Goal: Task Accomplishment & Management: Use online tool/utility

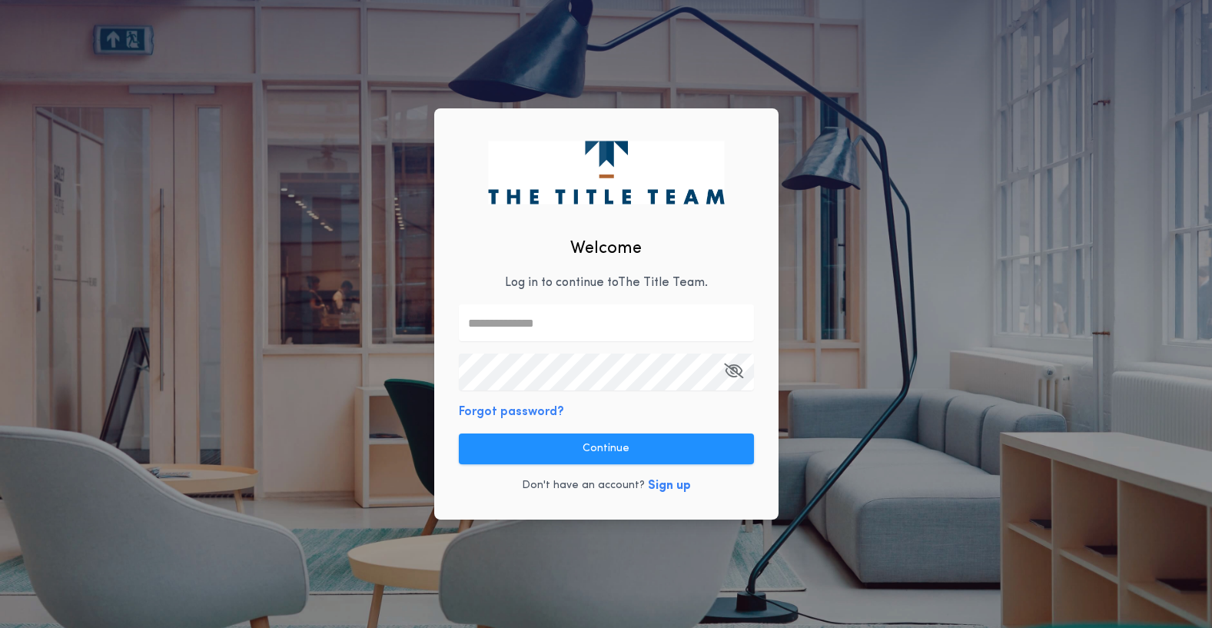
click at [503, 318] on input "text" at bounding box center [606, 322] width 295 height 37
type input "**********"
click at [345, 349] on div "**********" at bounding box center [606, 314] width 1212 height 628
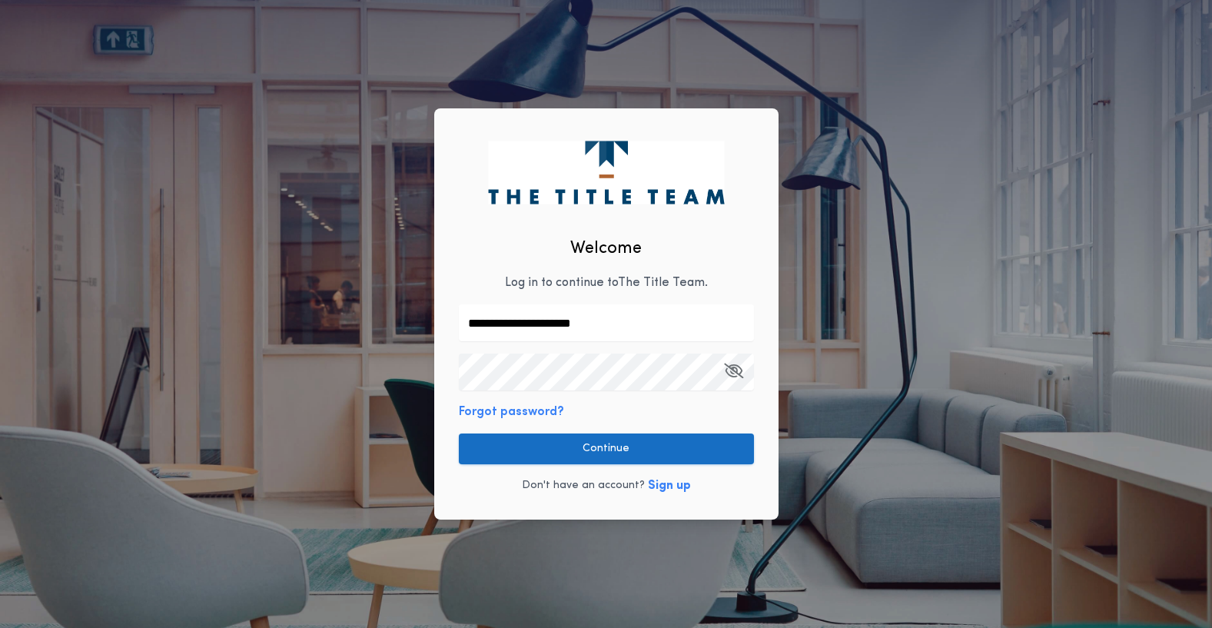
click at [610, 458] on button "Continue" at bounding box center [606, 449] width 295 height 31
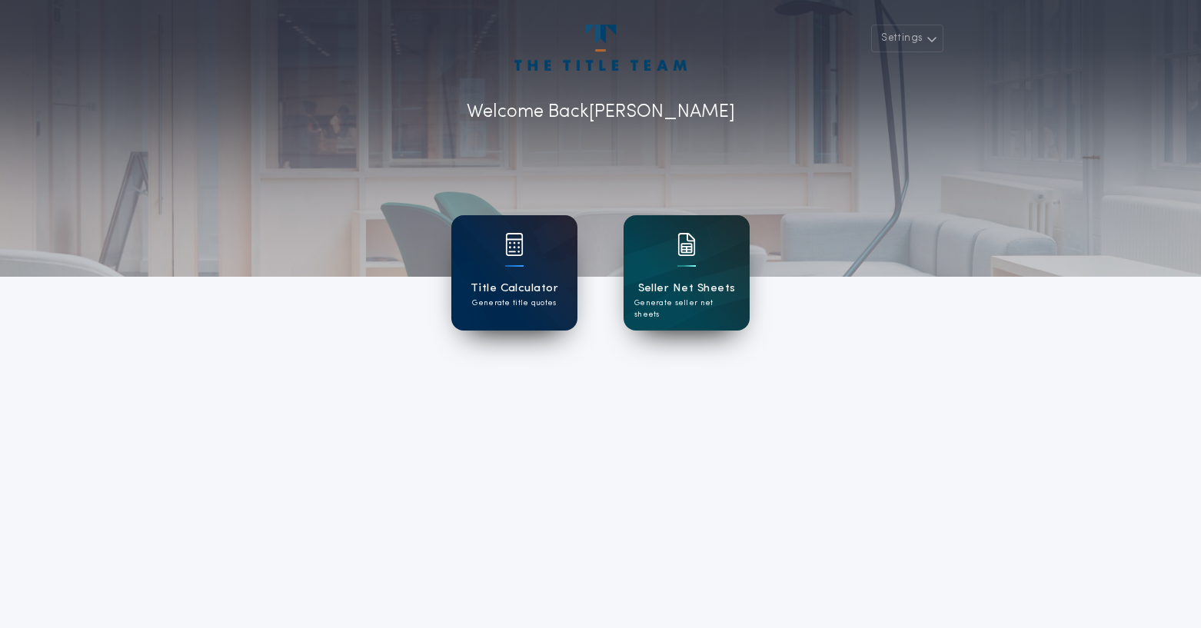
click at [514, 310] on div "Title Calculator Generate title quotes" at bounding box center [514, 272] width 126 height 115
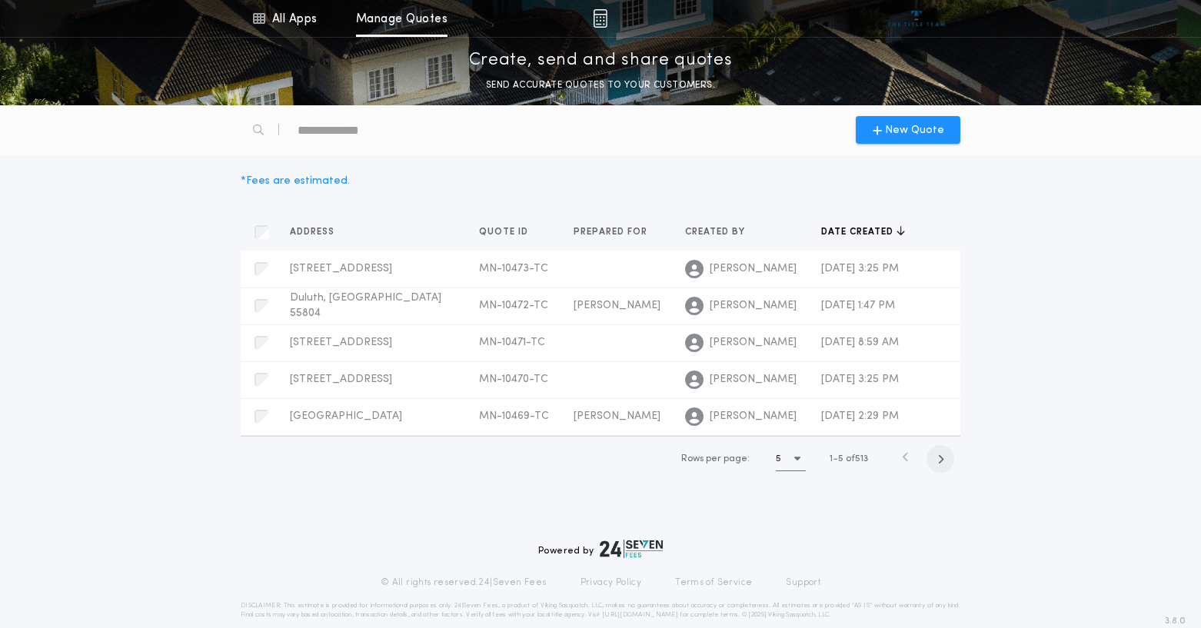
click at [943, 457] on icon "button" at bounding box center [940, 459] width 7 height 12
click at [943, 457] on div "Rows per page: 5 6 10 of 513" at bounding box center [799, 459] width 310 height 45
click at [946, 473] on span "button" at bounding box center [942, 459] width 28 height 28
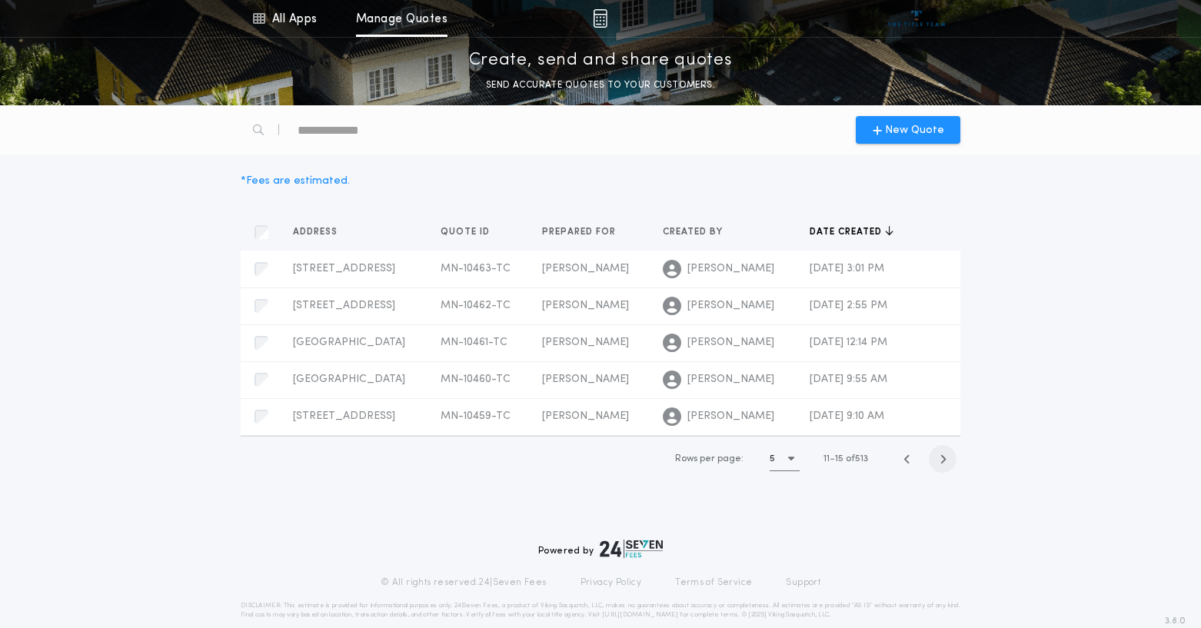
click at [945, 473] on span "button" at bounding box center [942, 459] width 28 height 28
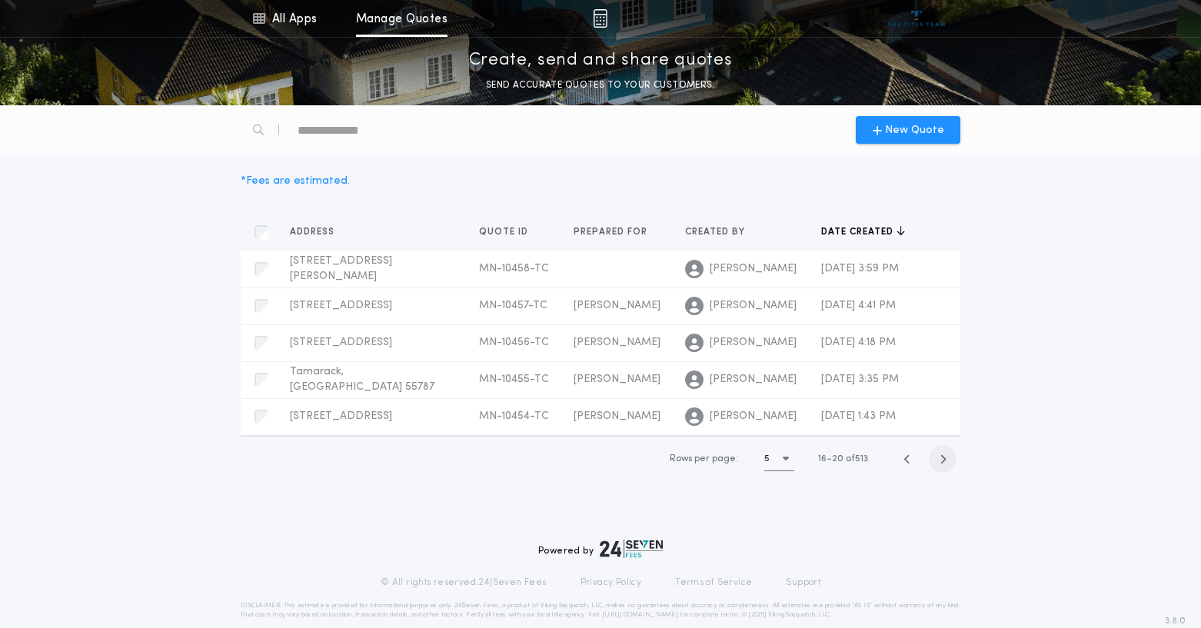
click at [945, 465] on icon "button" at bounding box center [942, 459] width 7 height 12
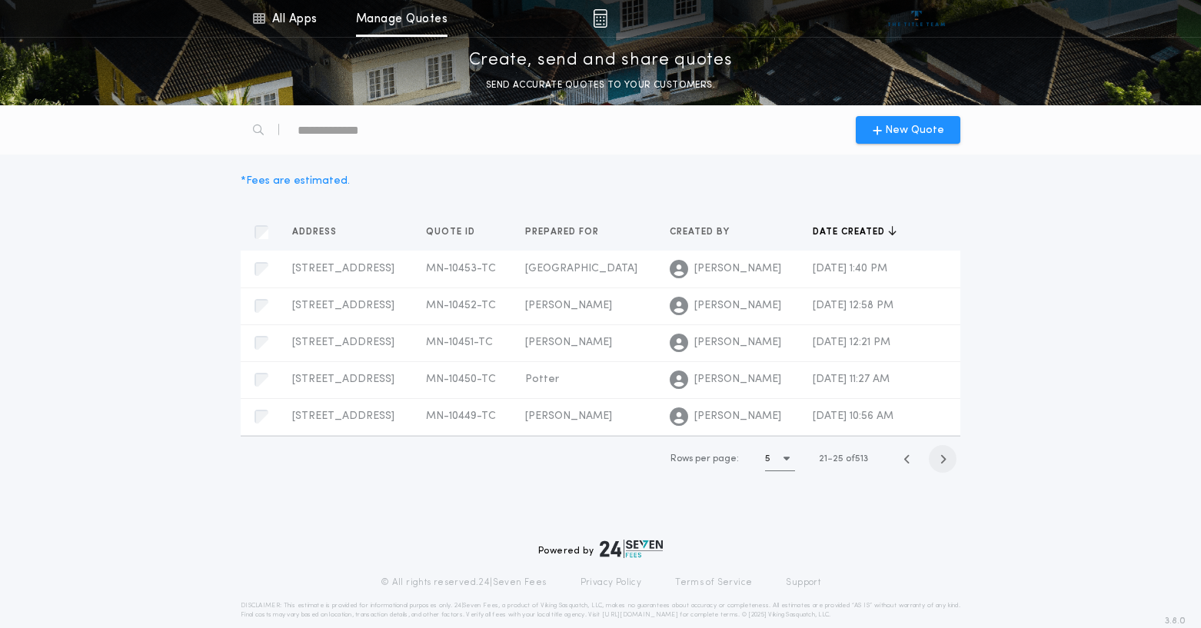
click at [941, 465] on icon "button" at bounding box center [942, 459] width 7 height 12
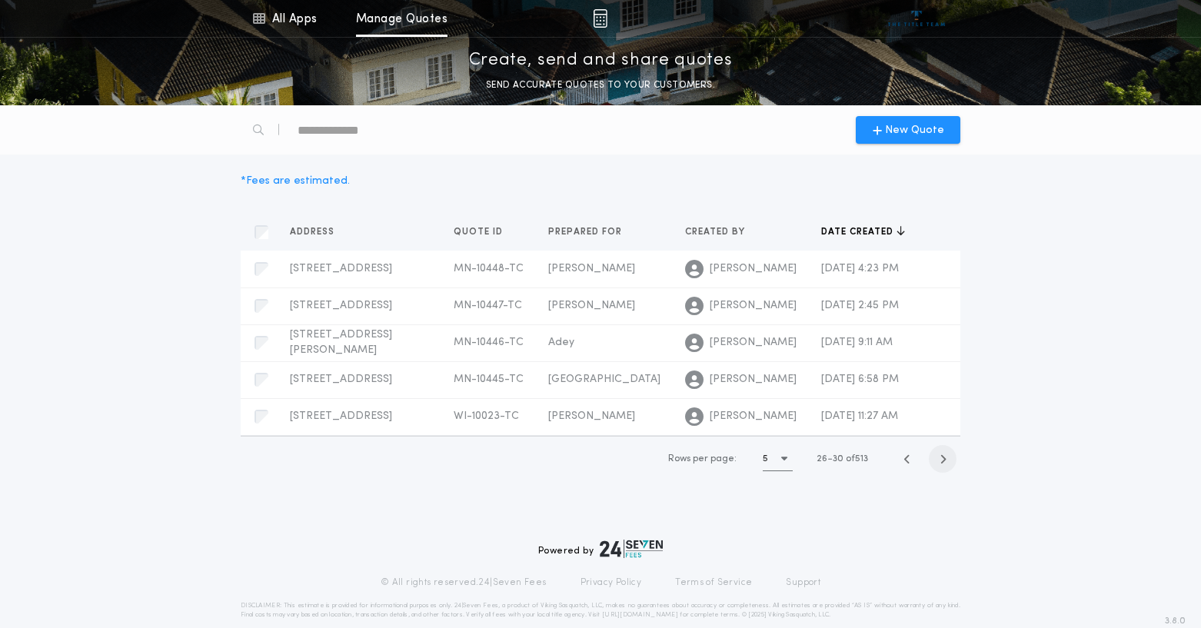
click at [941, 471] on span "button" at bounding box center [942, 459] width 28 height 28
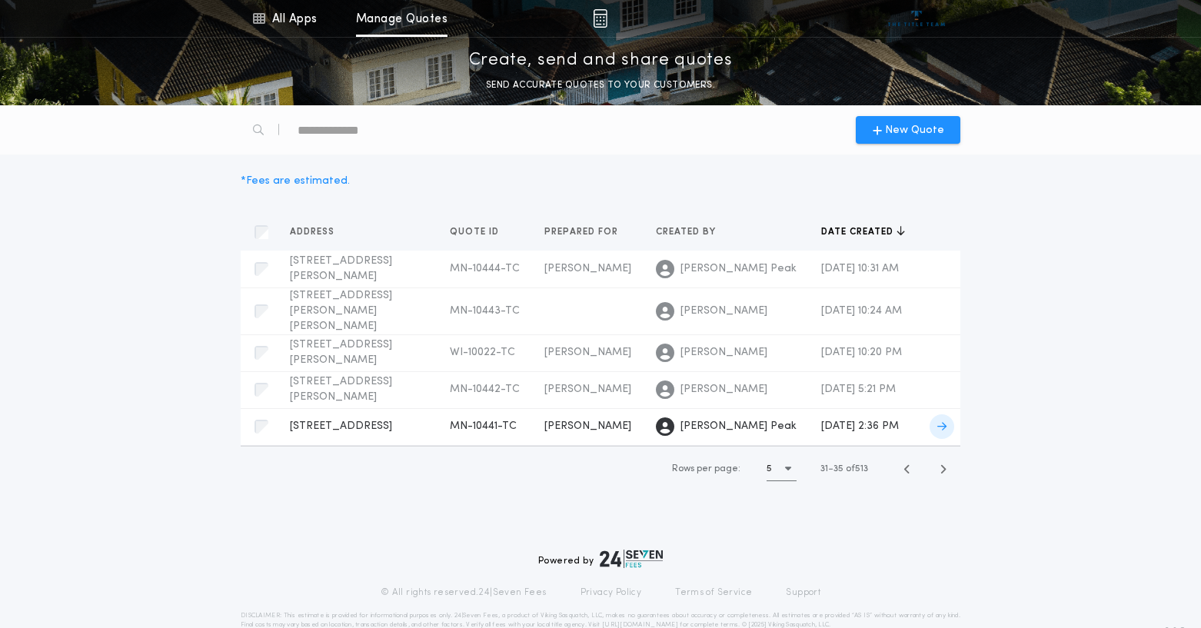
click at [821, 420] on span "[DATE] 2:36 PM" at bounding box center [860, 426] width 78 height 12
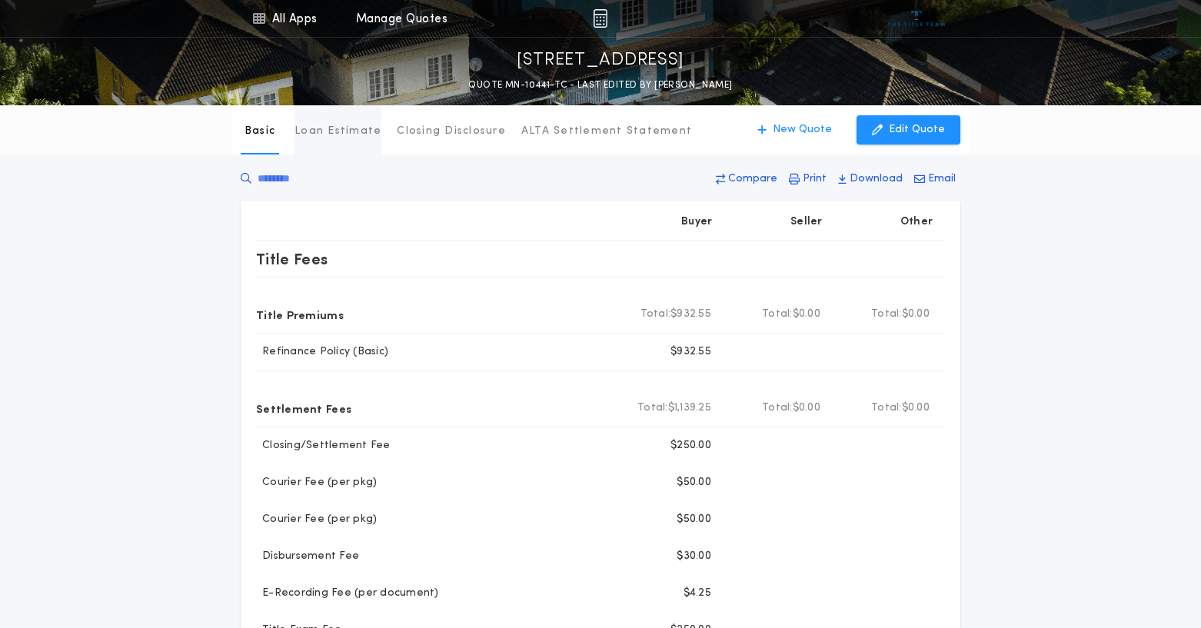
click at [334, 129] on p "Loan Estimate" at bounding box center [337, 131] width 87 height 15
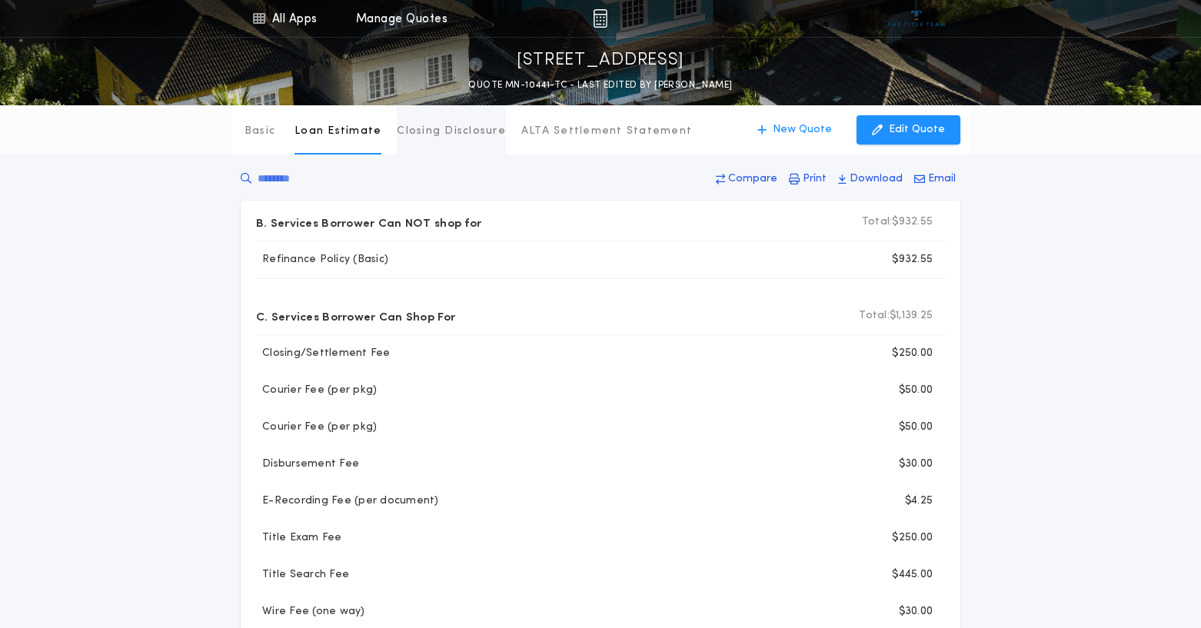
click at [440, 124] on p "Closing Disclosure" at bounding box center [451, 131] width 109 height 15
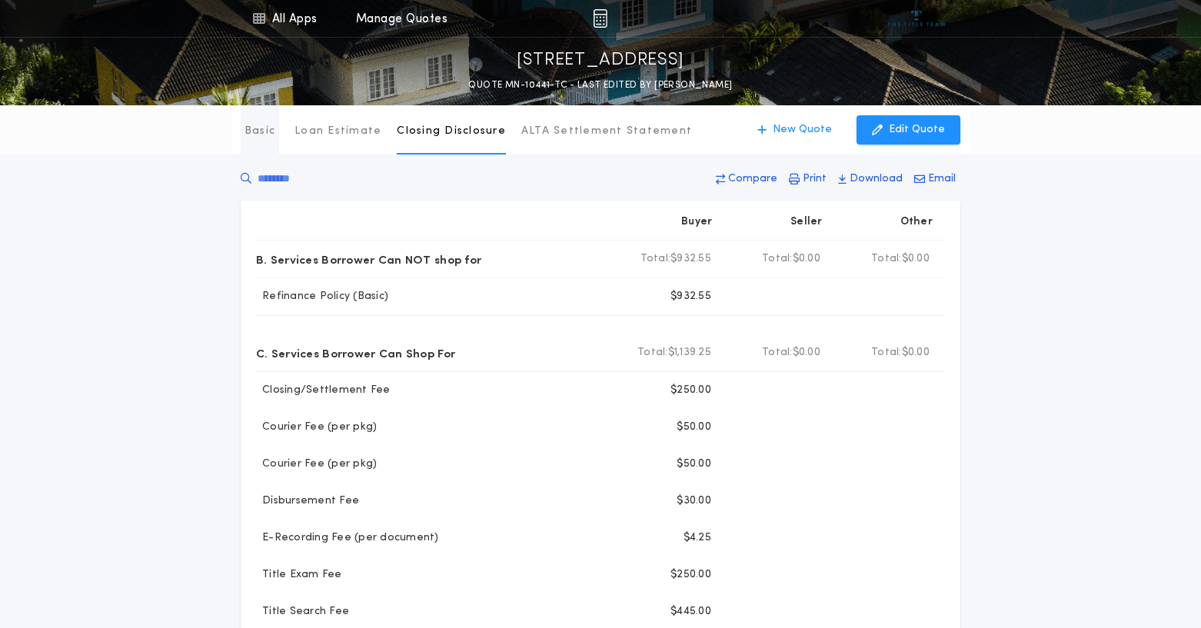
click at [259, 130] on p "Basic" at bounding box center [259, 131] width 31 height 15
